Goal: Transaction & Acquisition: Purchase product/service

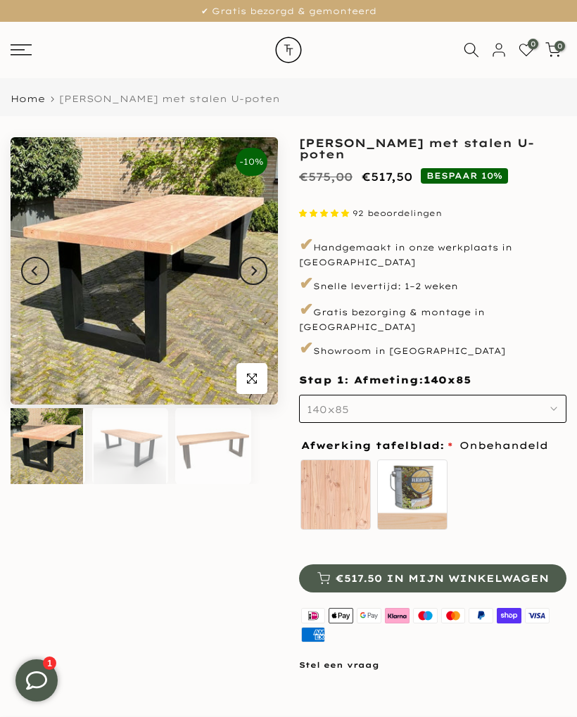
click at [559, 395] on button "140x85" at bounding box center [432, 409] width 267 height 28
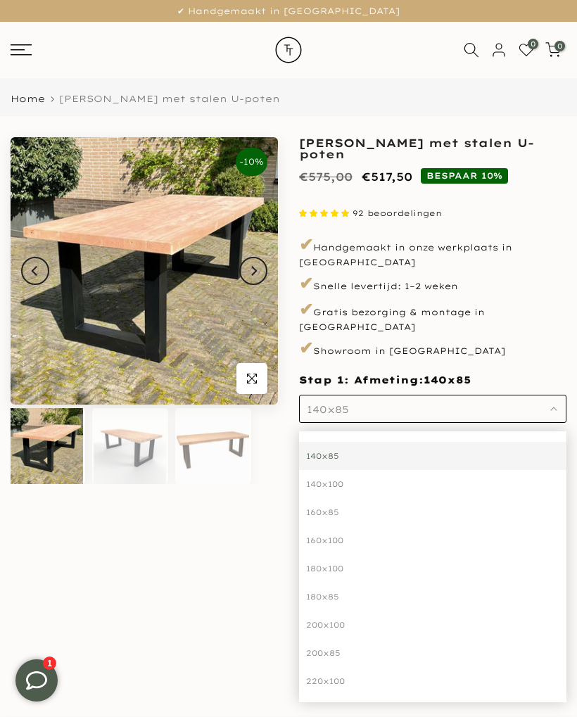
click at [338, 583] on div "180x85" at bounding box center [432, 597] width 267 height 28
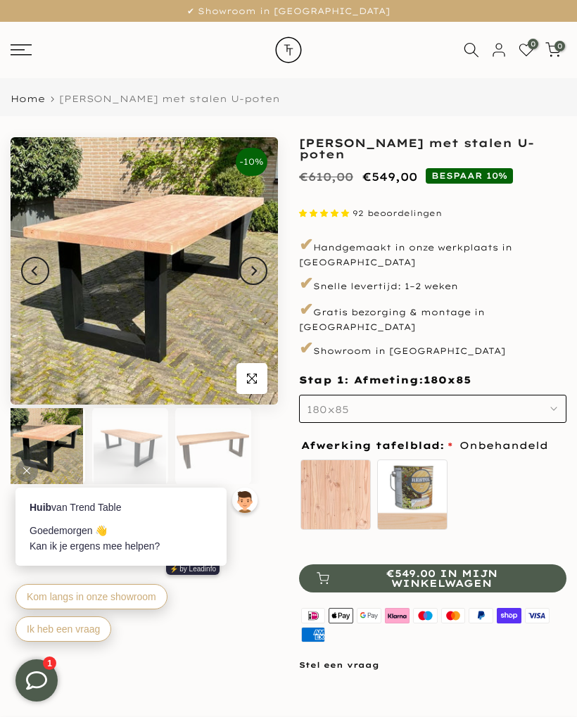
click at [556, 405] on icon "button" at bounding box center [553, 408] width 7 height 7
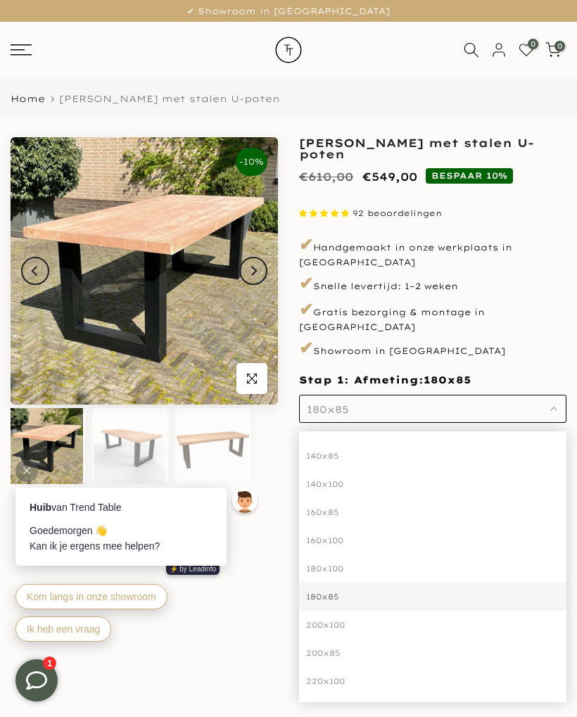
click at [367, 443] on div "140x85" at bounding box center [432, 456] width 267 height 28
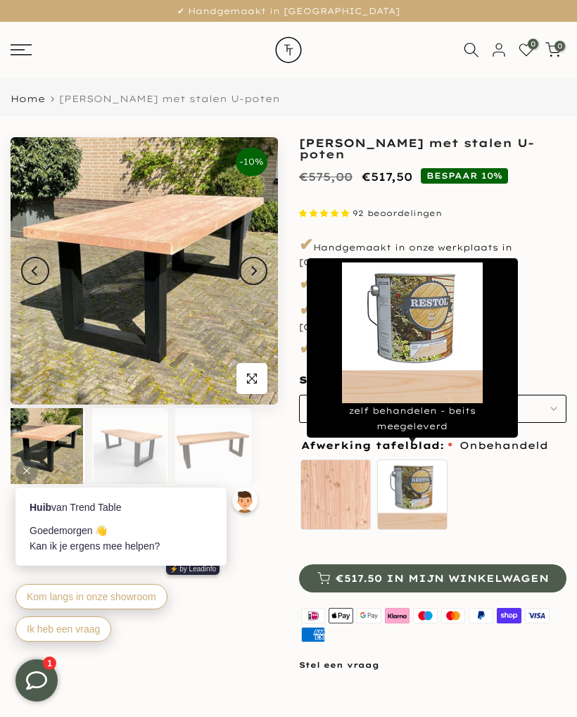
click at [413, 473] on label "zelf behandelen - beits meegeleverd" at bounding box center [412, 494] width 70 height 70
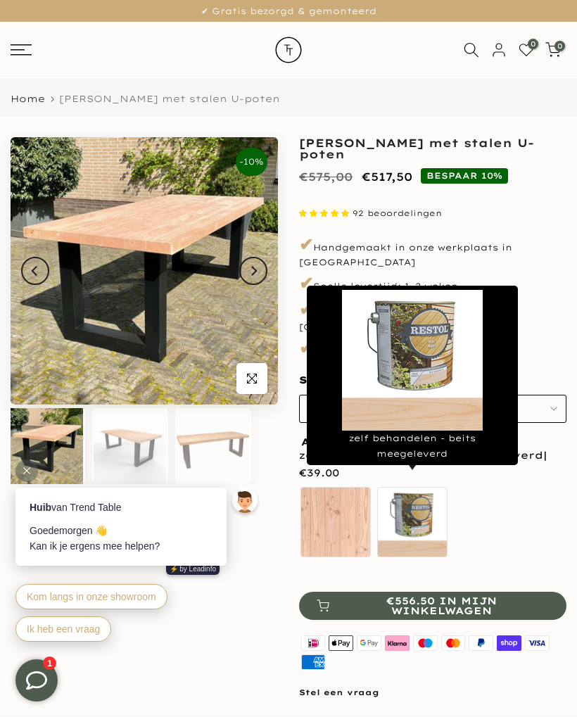
click at [511, 505] on div "Onbehandeld zelf behandelen - beits meegeleverd" at bounding box center [432, 525] width 267 height 78
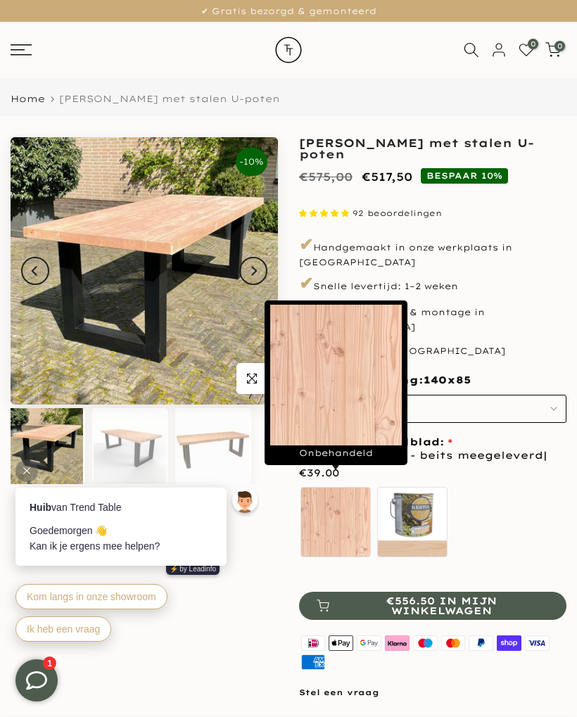
click at [345, 514] on label "Onbehandeld" at bounding box center [335, 522] width 70 height 70
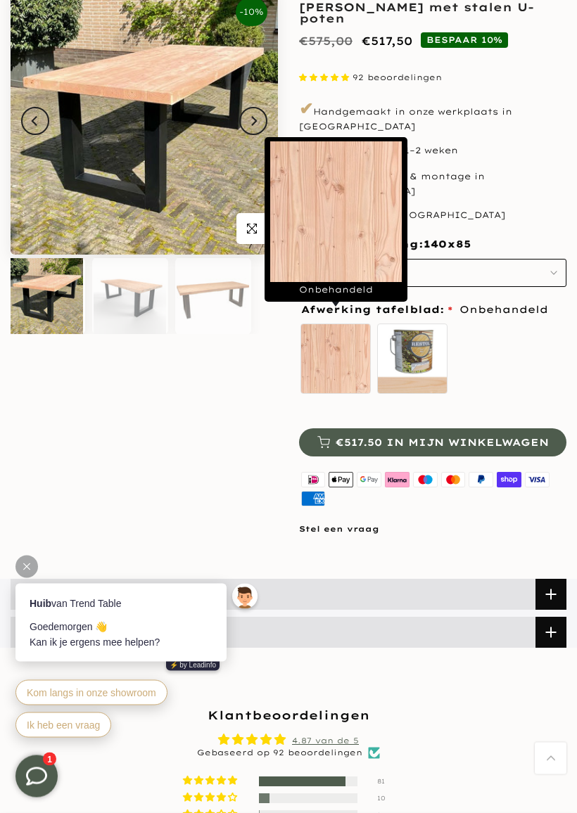
scroll to position [153, 0]
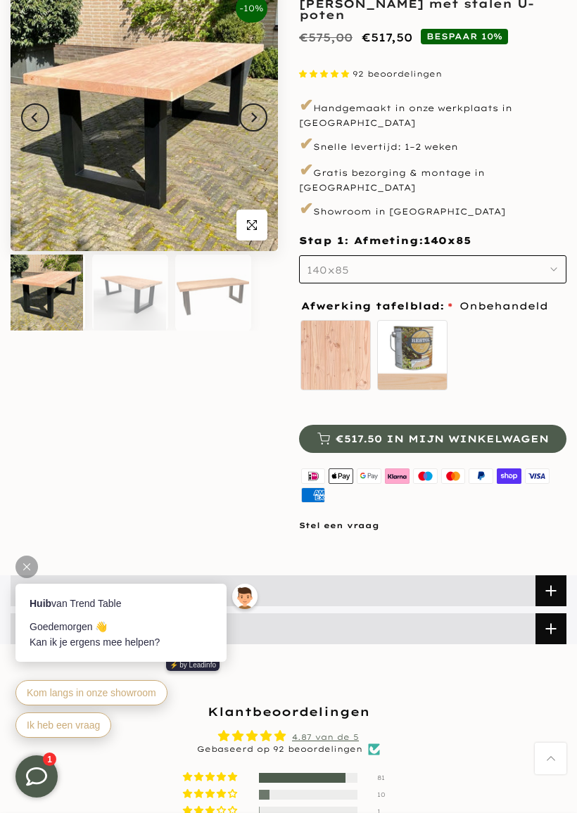
click at [521, 353] on div "Onbehandeld zelf behandelen - beits meegeleverd" at bounding box center [432, 358] width 267 height 78
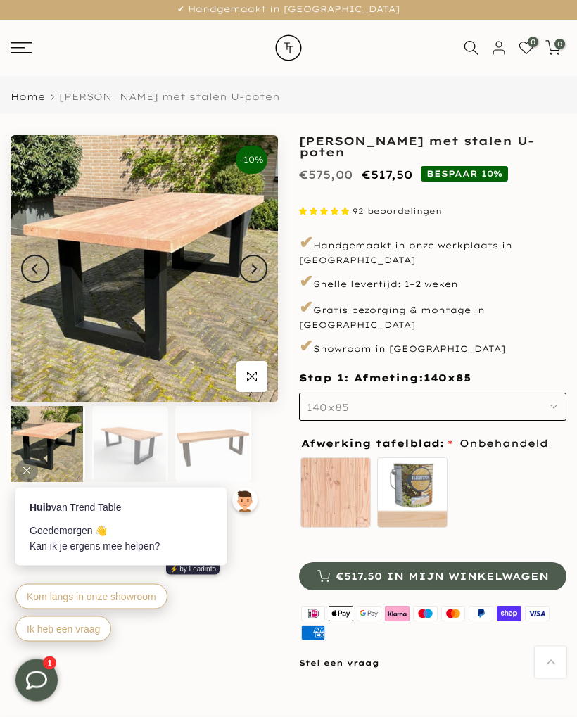
scroll to position [0, 0]
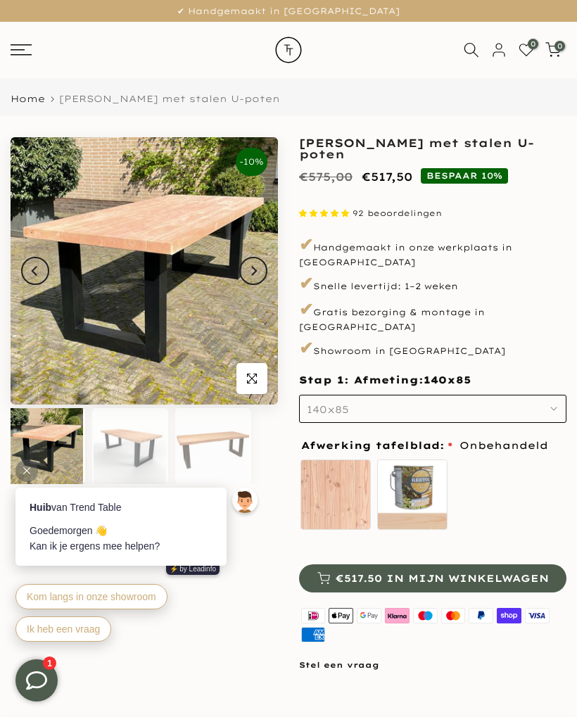
click at [258, 379] on span "button" at bounding box center [251, 378] width 31 height 31
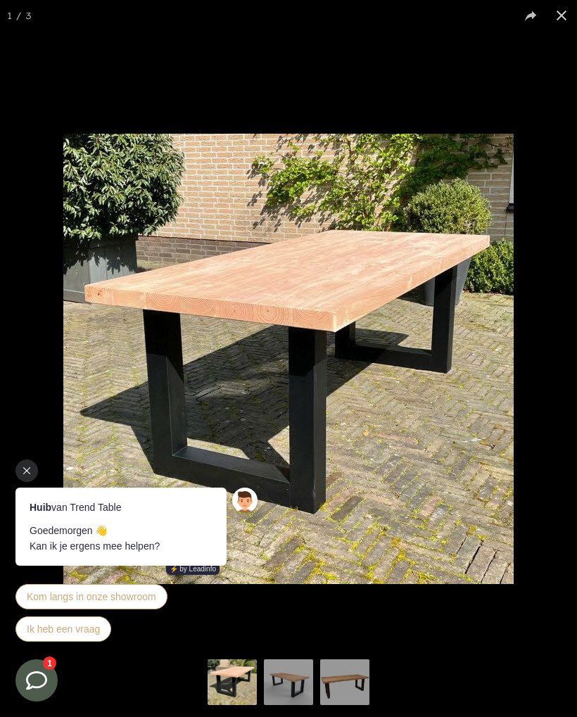
click at [562, 18] on button at bounding box center [561, 15] width 31 height 31
